Goal: Task Accomplishment & Management: Use online tool/utility

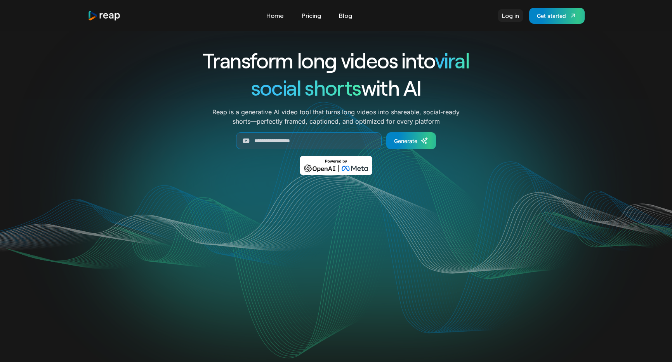
click at [512, 16] on link "Log in" at bounding box center [510, 15] width 25 height 12
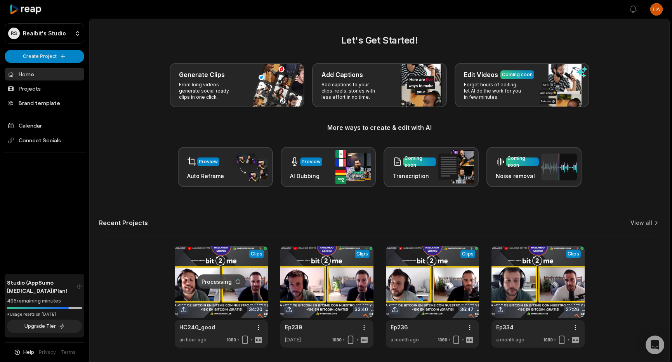
drag, startPoint x: 149, startPoint y: 50, endPoint x: 127, endPoint y: 30, distance: 29.7
click at [127, 30] on main "Let's Get Started! Generate Clips From long videos generate social ready clips …" at bounding box center [380, 191] width 580 height 344
drag, startPoint x: 141, startPoint y: 38, endPoint x: 155, endPoint y: 40, distance: 14.5
click at [141, 39] on h2 "Let's Get Started!" at bounding box center [379, 40] width 561 height 14
drag, startPoint x: 155, startPoint y: 40, endPoint x: 136, endPoint y: 44, distance: 19.4
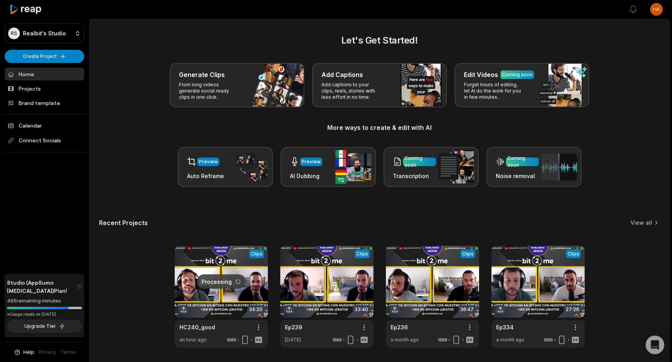
click at [135, 43] on h2 "Let's Get Started!" at bounding box center [379, 40] width 561 height 14
click at [220, 267] on link at bounding box center [221, 296] width 93 height 102
